Goal: Check status: Check status

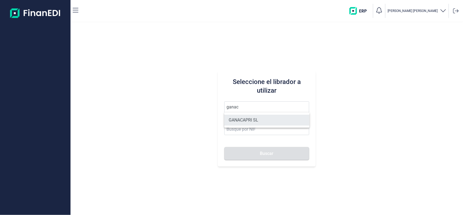
click at [238, 119] on li "GANACAPRI SL" at bounding box center [266, 120] width 85 height 11
type input "GANACAPRI SL"
type input "B19676709"
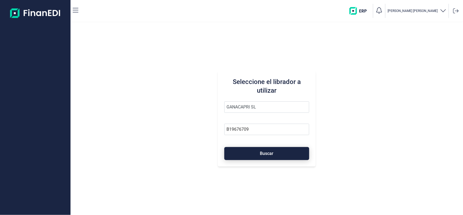
click at [248, 147] on button "Buscar" at bounding box center [266, 153] width 85 height 13
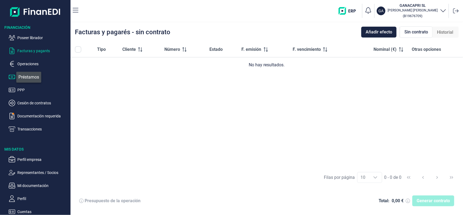
click at [11, 78] on icon "button" at bounding box center [12, 77] width 7 height 4
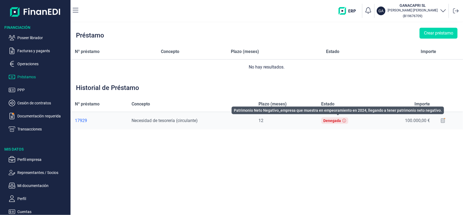
click at [345, 122] on icon at bounding box center [344, 121] width 4 height 4
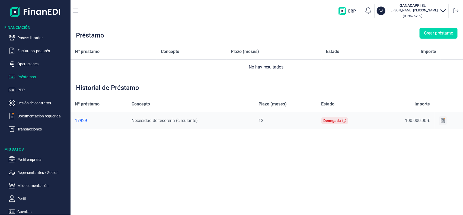
click at [443, 121] on icon at bounding box center [443, 120] width 4 height 4
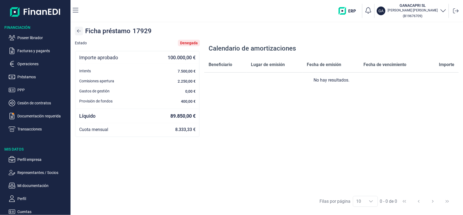
click at [80, 30] on icon at bounding box center [79, 31] width 4 height 4
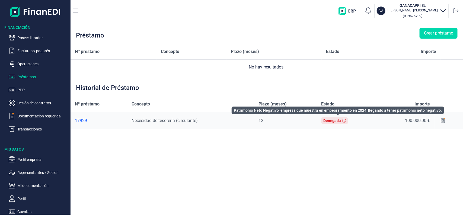
click at [345, 120] on icon at bounding box center [344, 121] width 4 height 4
click at [337, 120] on div "Denegada" at bounding box center [333, 120] width 18 height 4
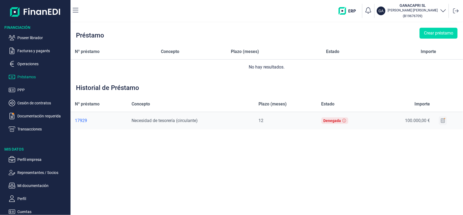
click at [444, 120] on icon at bounding box center [443, 120] width 4 height 4
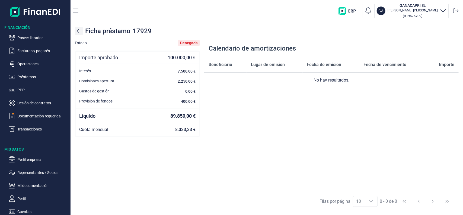
click at [80, 31] on icon at bounding box center [79, 31] width 4 height 4
